Goal: Transaction & Acquisition: Purchase product/service

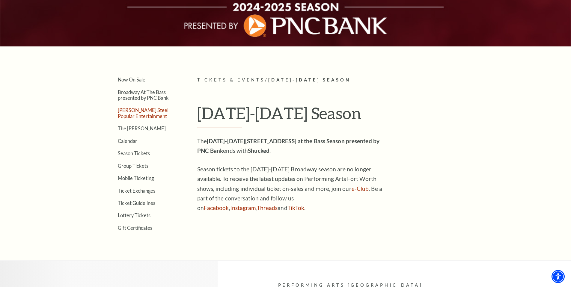
scroll to position [120, 0]
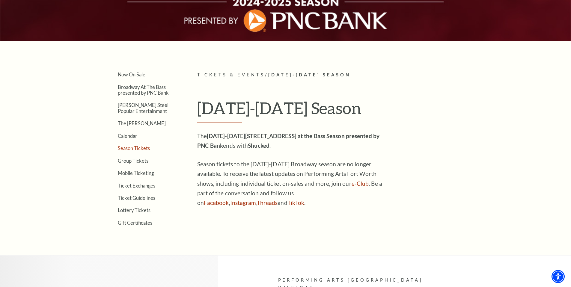
click at [129, 148] on link "Season Tickets" at bounding box center [134, 148] width 32 height 6
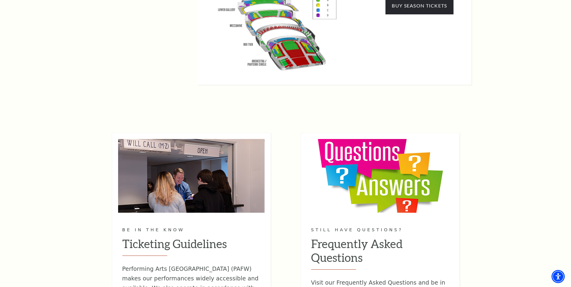
scroll to position [674, 0]
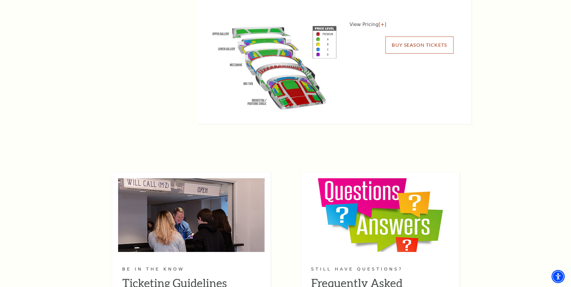
click at [413, 37] on link "Buy Season Tickets" at bounding box center [420, 45] width 68 height 17
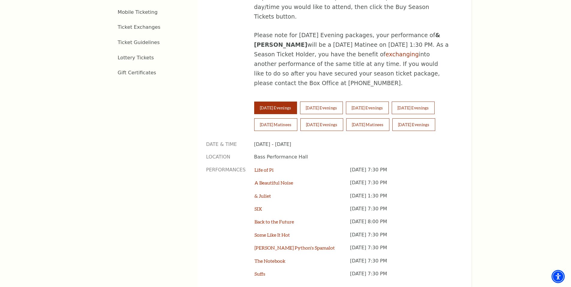
scroll to position [398, 0]
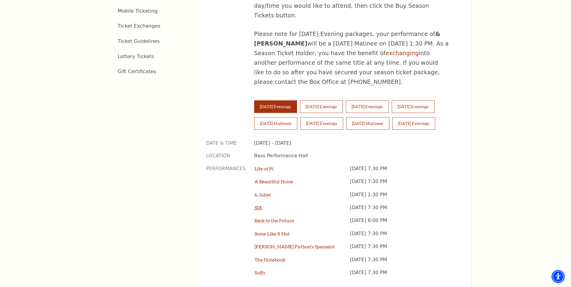
click at [258, 205] on link "SIX" at bounding box center [258, 208] width 7 height 6
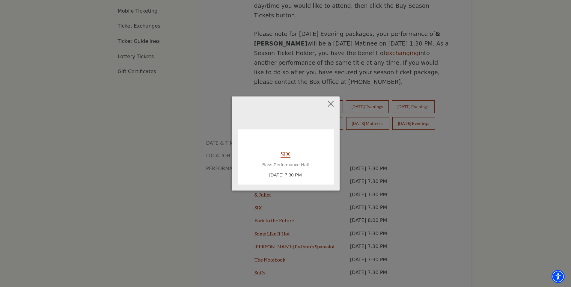
click at [282, 155] on link "SIX" at bounding box center [286, 154] width 10 height 8
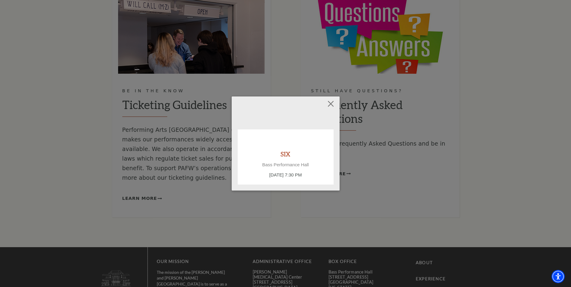
scroll to position [839, 0]
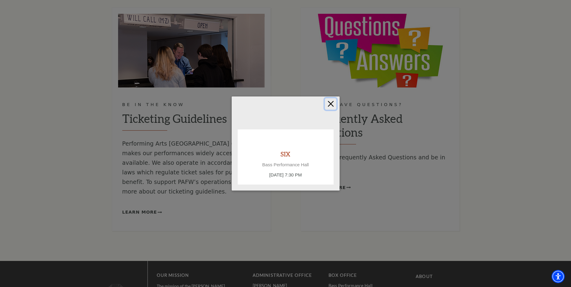
click at [330, 104] on button "Close" at bounding box center [330, 103] width 11 height 11
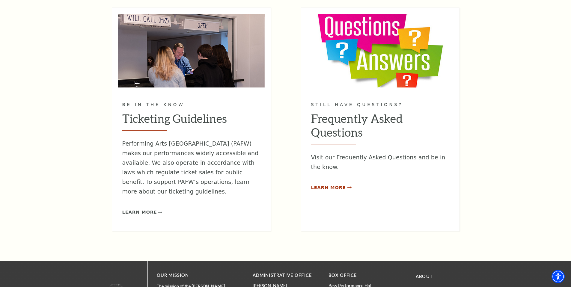
click at [324, 184] on span "Learn More" at bounding box center [328, 187] width 35 height 7
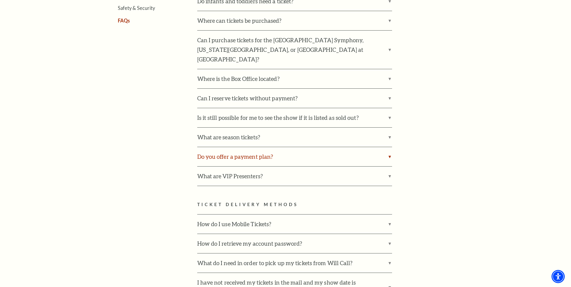
scroll to position [84, 0]
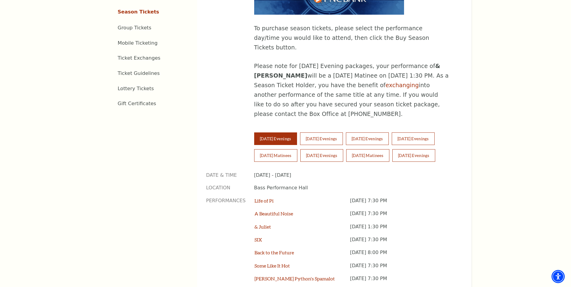
scroll to position [403, 0]
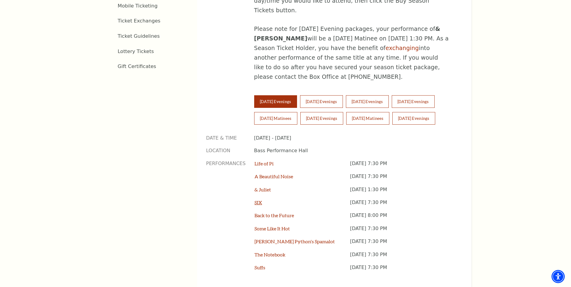
click at [256, 200] on link "SIX" at bounding box center [258, 203] width 7 height 6
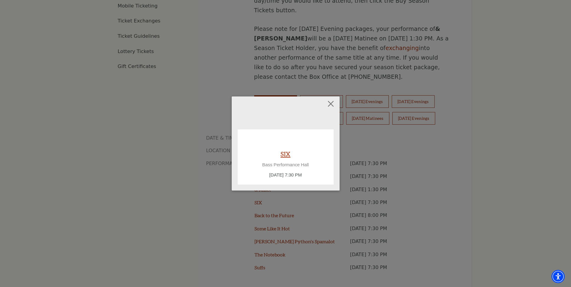
click at [287, 154] on link "SIX" at bounding box center [286, 154] width 10 height 8
click at [289, 153] on link "SIX" at bounding box center [286, 154] width 10 height 8
click at [284, 155] on link "SIX" at bounding box center [286, 154] width 10 height 8
click at [287, 153] on link "SIX" at bounding box center [286, 154] width 10 height 8
click at [333, 106] on button "Close" at bounding box center [330, 103] width 11 height 11
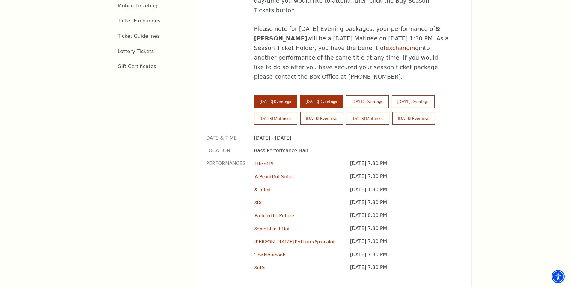
click at [321, 95] on button "Wednesday Evenings" at bounding box center [321, 101] width 43 height 13
click at [287, 95] on button "[DATE] Evenings" at bounding box center [275, 101] width 43 height 13
drag, startPoint x: 258, startPoint y: 178, endPoint x: 258, endPoint y: 175, distance: 3.6
click at [258, 199] on div "SIX" at bounding box center [302, 205] width 95 height 13
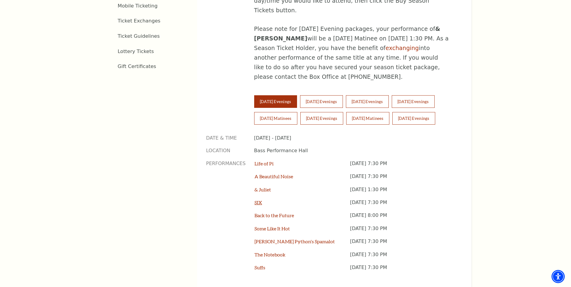
click at [257, 200] on link "SIX" at bounding box center [258, 203] width 7 height 6
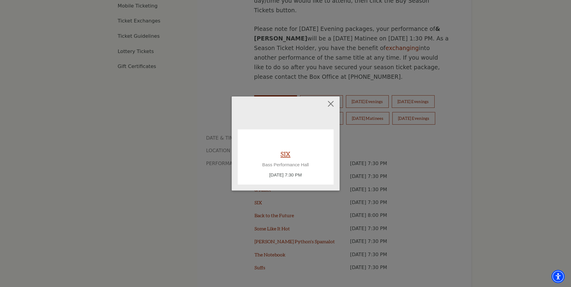
click at [284, 154] on link "SIX" at bounding box center [286, 154] width 10 height 8
click at [461, 179] on div "Empty heading SIX Bass Performance Hall Tuesday February 10, 7:30 PM" at bounding box center [285, 143] width 571 height 287
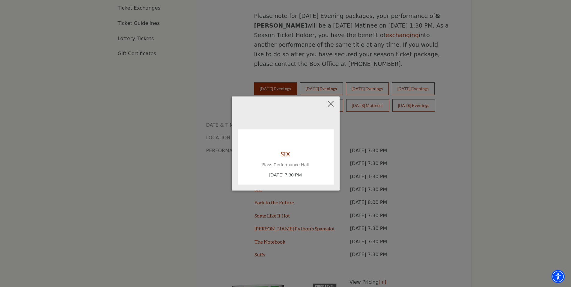
scroll to position [596, 0]
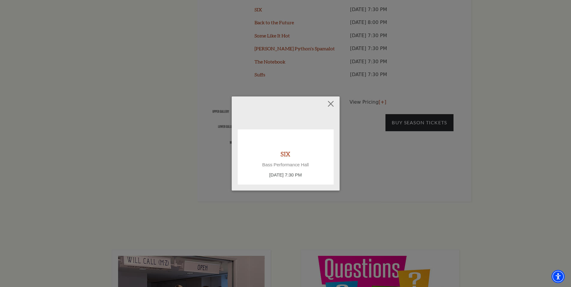
click at [461, 178] on div "Empty heading SIX Bass Performance Hall Tuesday February 10, 7:30 PM" at bounding box center [285, 143] width 571 height 287
drag, startPoint x: 389, startPoint y: 74, endPoint x: 370, endPoint y: 81, distance: 19.9
click at [389, 74] on div "Empty heading SIX Bass Performance Hall Tuesday February 10, 7:30 PM" at bounding box center [285, 143] width 571 height 287
drag, startPoint x: 331, startPoint y: 107, endPoint x: 372, endPoint y: 86, distance: 46.0
click at [331, 107] on button "Close" at bounding box center [330, 103] width 11 height 11
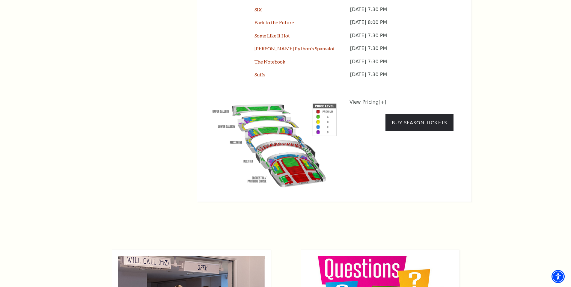
click at [381, 99] on link "[+]" at bounding box center [383, 102] width 8 height 6
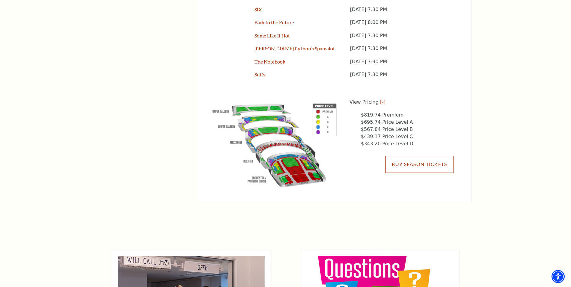
click at [405, 156] on link "Buy Season Tickets" at bounding box center [420, 164] width 68 height 17
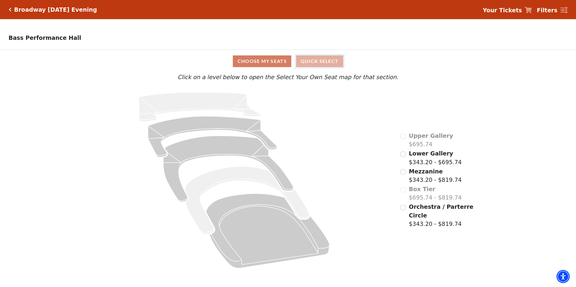
click at [312, 63] on button "Quick Select" at bounding box center [319, 61] width 47 height 12
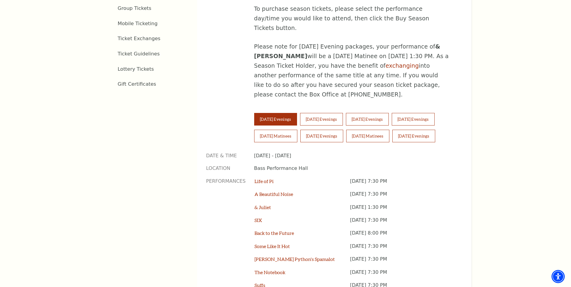
scroll to position [395, 0]
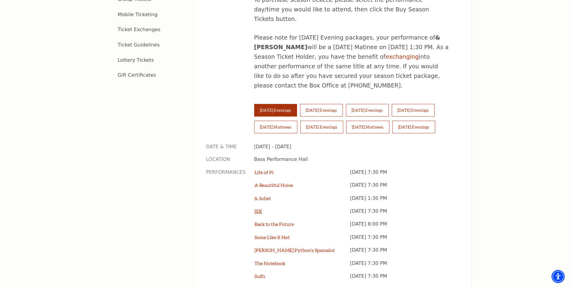
click at [256, 208] on link "SIX" at bounding box center [258, 211] width 7 height 6
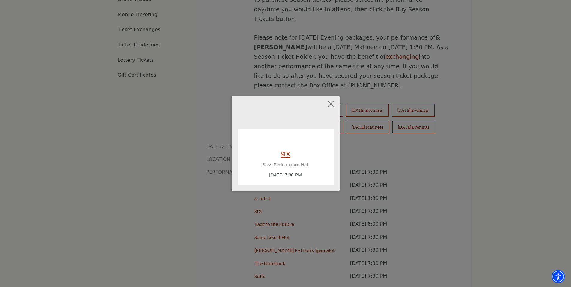
click at [287, 153] on link "SIX" at bounding box center [286, 154] width 10 height 8
click at [330, 103] on button "Close" at bounding box center [330, 103] width 11 height 11
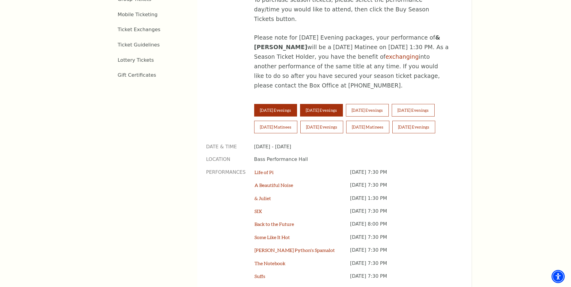
click at [329, 104] on button "Wednesday Evenings" at bounding box center [321, 110] width 43 height 13
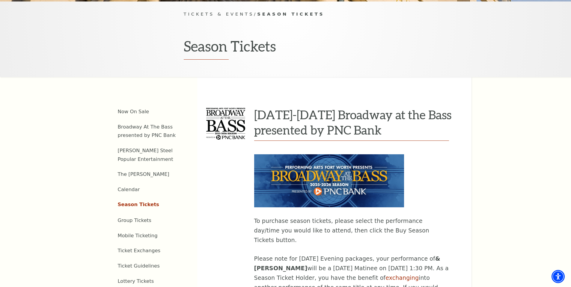
scroll to position [153, 0]
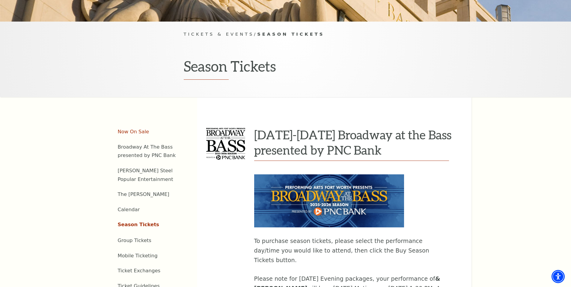
click at [131, 129] on link "Now On Sale" at bounding box center [133, 132] width 31 height 6
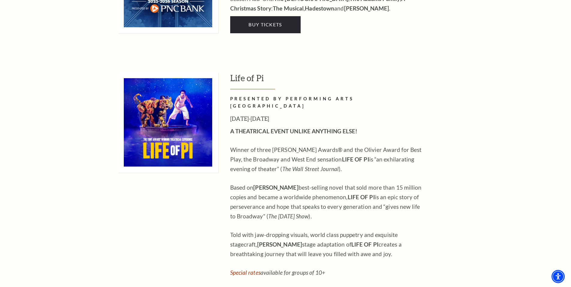
scroll to position [685, 0]
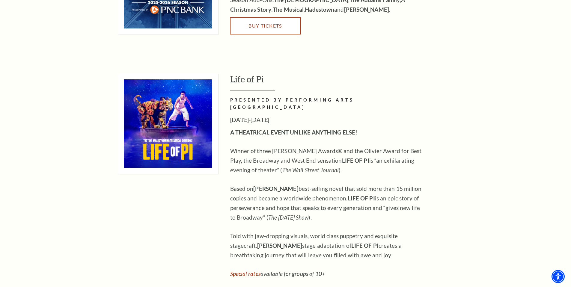
click at [254, 23] on link "Buy Tickets" at bounding box center [265, 25] width 70 height 17
click at [266, 23] on span "Buy Tickets" at bounding box center [265, 26] width 33 height 6
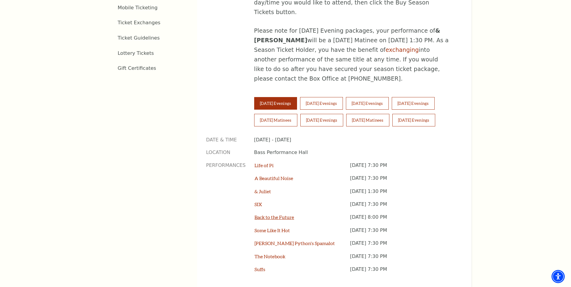
scroll to position [403, 0]
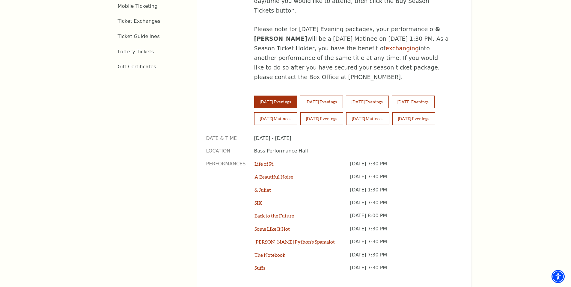
drag, startPoint x: 371, startPoint y: 140, endPoint x: 398, endPoint y: 145, distance: 27.5
click at [416, 161] on p "[DATE] 7:30 PM" at bounding box center [401, 167] width 103 height 13
click at [259, 200] on link "SIX" at bounding box center [258, 203] width 7 height 6
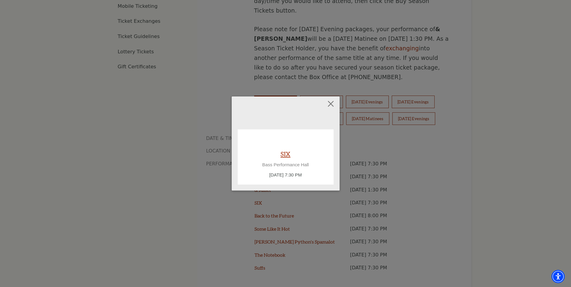
click at [288, 154] on link "SIX" at bounding box center [286, 154] width 10 height 8
click at [288, 155] on link "SIX" at bounding box center [286, 154] width 10 height 8
click at [329, 106] on button "Close" at bounding box center [330, 103] width 11 height 11
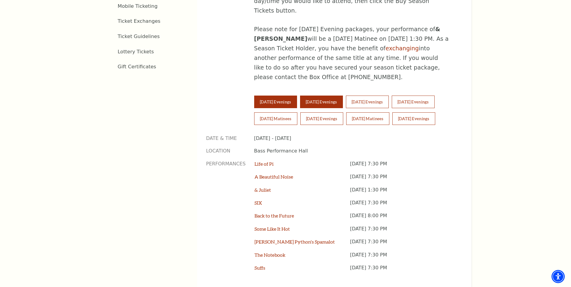
click at [321, 96] on button "Wednesday Evenings" at bounding box center [321, 102] width 43 height 13
click at [260, 200] on link "SIX" at bounding box center [258, 203] width 7 height 6
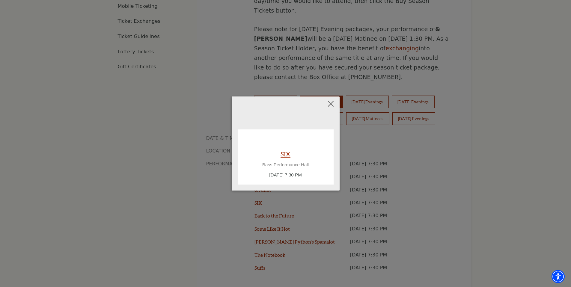
click at [284, 151] on link "SIX" at bounding box center [286, 154] width 10 height 8
click at [330, 106] on button "Close" at bounding box center [330, 103] width 11 height 11
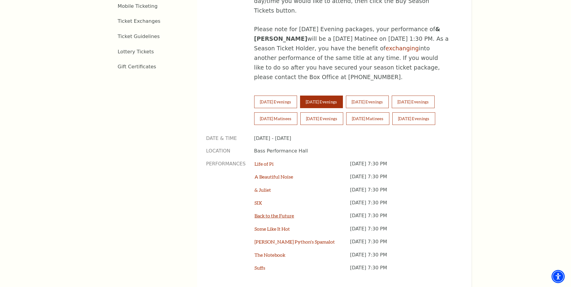
click at [273, 213] on link "Back to the Future" at bounding box center [275, 216] width 40 height 6
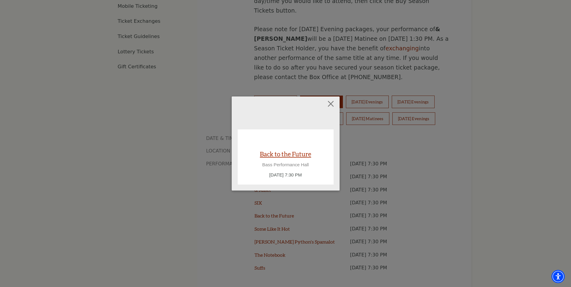
click at [276, 154] on link "Back to the Future" at bounding box center [285, 154] width 51 height 8
click at [285, 163] on p "Bass Performance Hall" at bounding box center [286, 164] width 84 height 5
drag, startPoint x: 296, startPoint y: 152, endPoint x: 327, endPoint y: 120, distance: 44.5
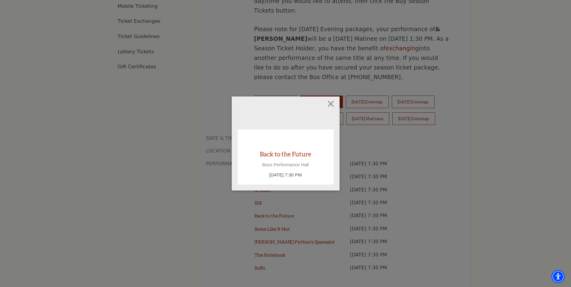
click at [296, 152] on link "Back to the Future" at bounding box center [285, 154] width 51 height 8
drag, startPoint x: 328, startPoint y: 102, endPoint x: 354, endPoint y: 138, distance: 44.3
click at [328, 102] on button "Close" at bounding box center [330, 103] width 11 height 11
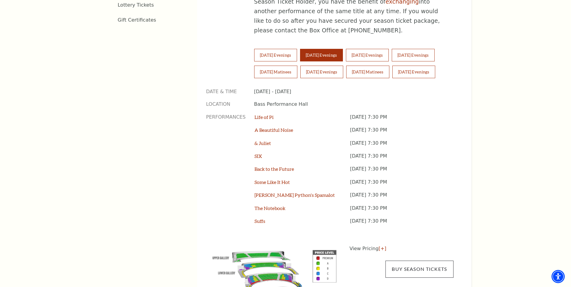
scroll to position [523, 0]
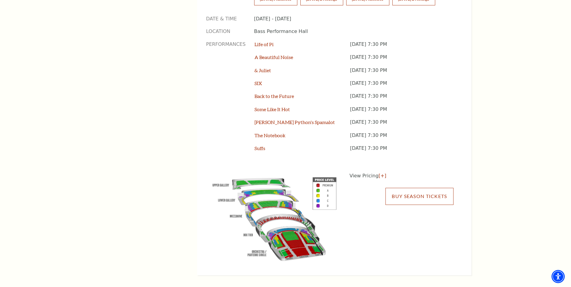
click at [426, 188] on link "Buy Season Tickets" at bounding box center [420, 196] width 68 height 17
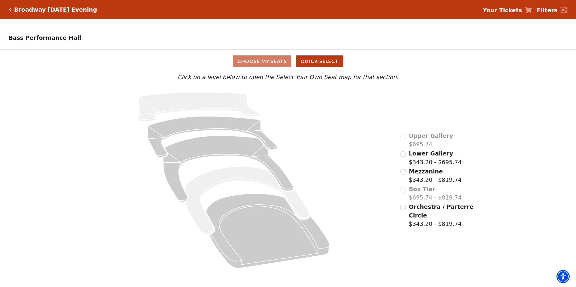
drag, startPoint x: 474, startPoint y: 230, endPoint x: 474, endPoint y: 222, distance: 8.1
click at [474, 230] on div "Upper Gallery $695.74 Lower Gallery $343.20 - $695.74 Mezzanine $343.20 - $819.…" at bounding box center [437, 180] width 82 height 187
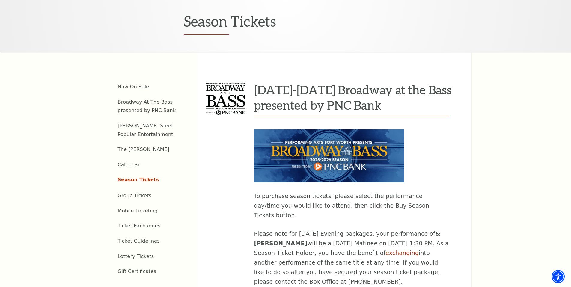
scroll to position [270, 0]
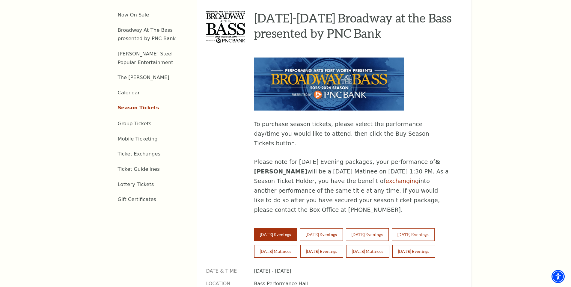
click at [187, 178] on div "Now On Sale Broadway At The Bass presented by PNC Bank Irwin Steel Popular Ente…" at bounding box center [286, 263] width 372 height 566
click at [137, 182] on link "Lottery Tickets" at bounding box center [136, 185] width 36 height 6
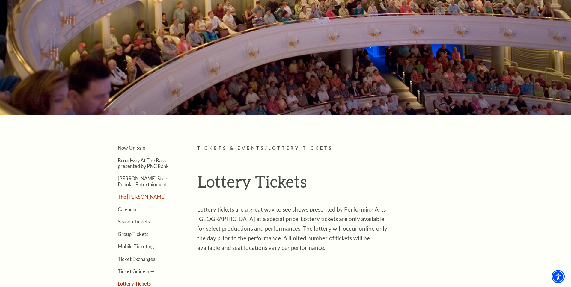
scroll to position [50, 0]
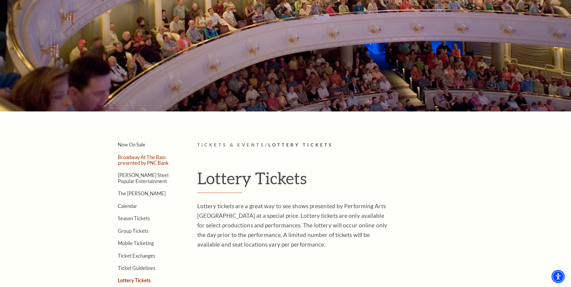
click at [129, 160] on link "Broadway At The Bass presented by PNC Bank" at bounding box center [143, 159] width 51 height 11
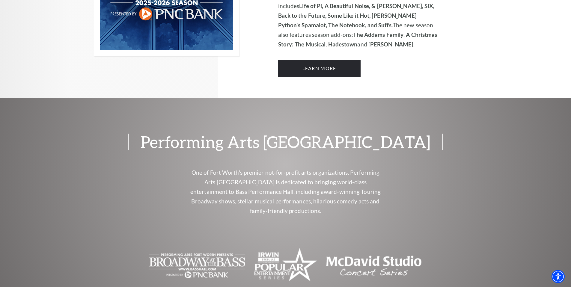
scroll to position [473, 0]
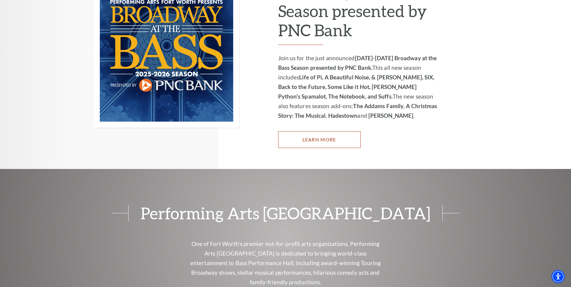
click at [329, 131] on link "Learn More" at bounding box center [319, 139] width 82 height 17
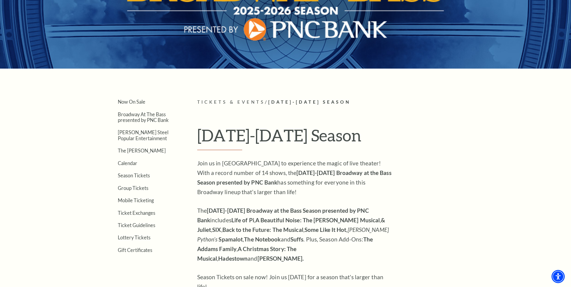
scroll to position [204, 0]
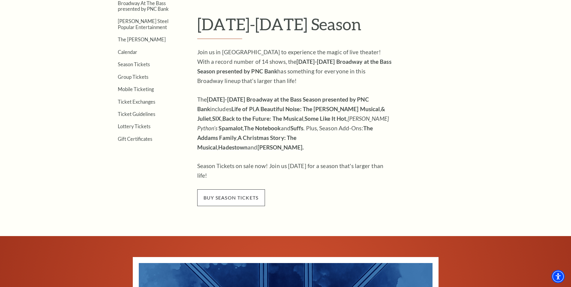
click at [240, 190] on span "buy season tickets" at bounding box center [231, 198] width 68 height 17
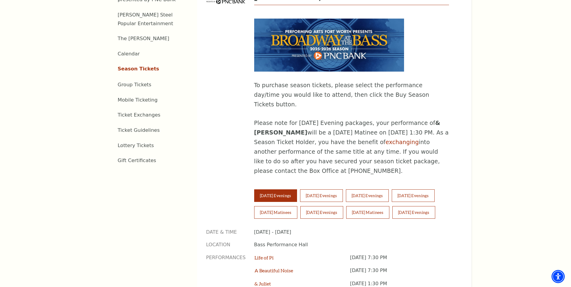
scroll to position [408, 0]
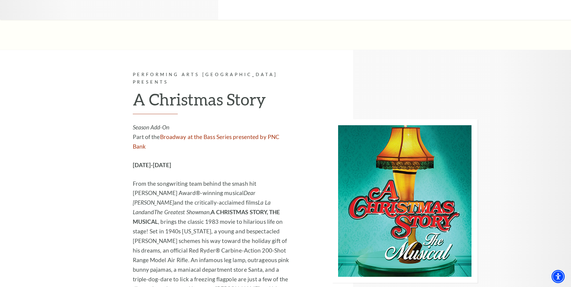
scroll to position [2185, 0]
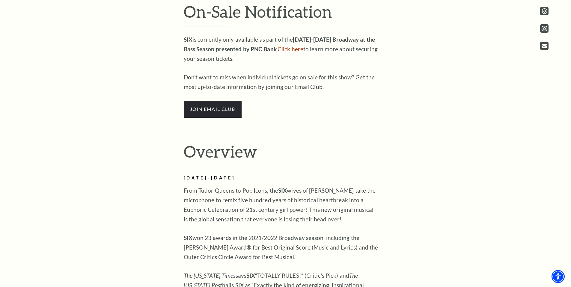
scroll to position [101, 0]
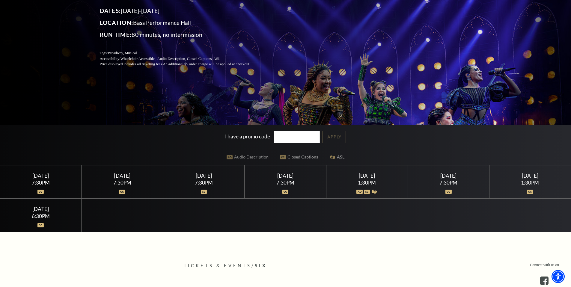
drag, startPoint x: 47, startPoint y: 190, endPoint x: 46, endPoint y: 186, distance: 4.6
click at [47, 190] on div at bounding box center [40, 188] width 67 height 6
click at [45, 178] on div "Tuesday February 10" at bounding box center [40, 176] width 67 height 6
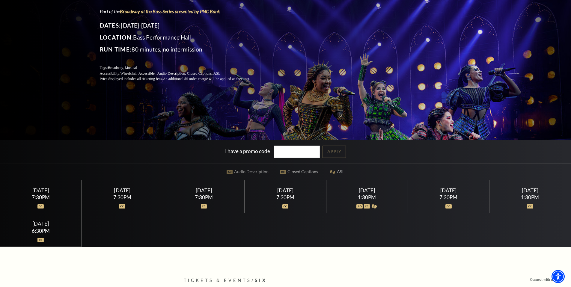
scroll to position [0, 0]
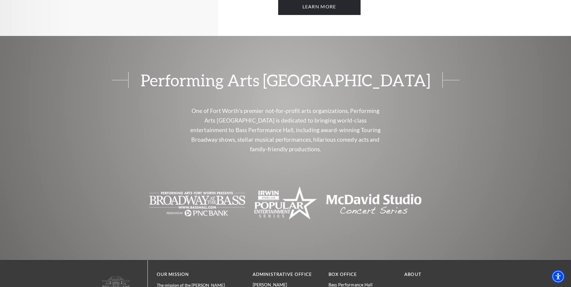
scroll to position [488, 0]
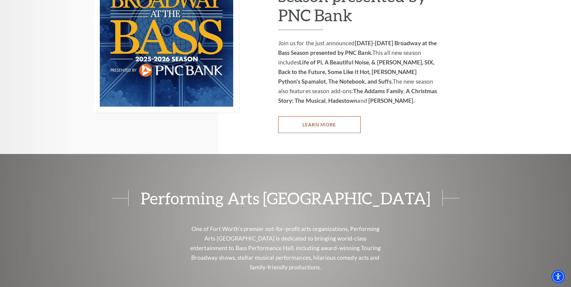
click at [323, 116] on link "Learn More" at bounding box center [319, 124] width 82 height 17
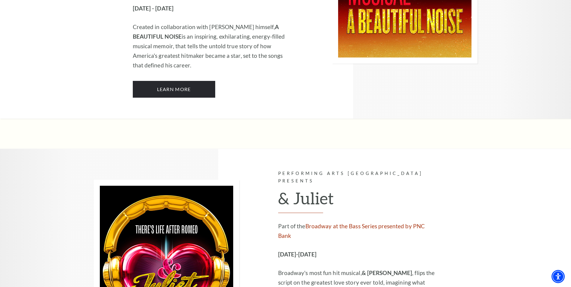
scroll to position [1691, 0]
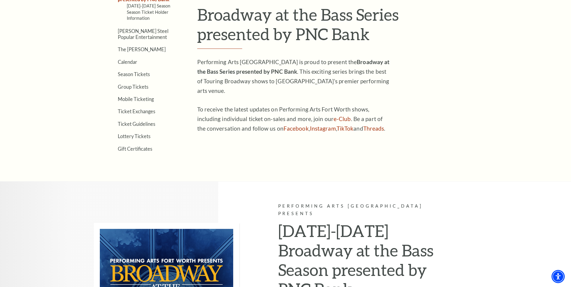
scroll to position [230, 0]
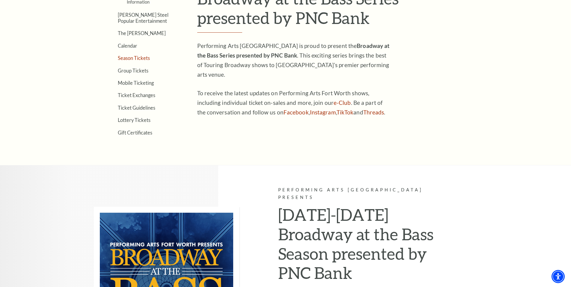
click at [129, 57] on link "Season Tickets" at bounding box center [134, 58] width 32 height 6
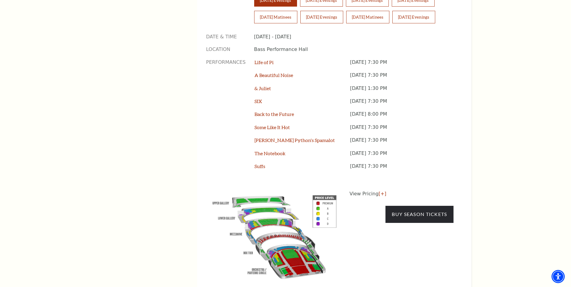
scroll to position [420, 0]
